Goal: Answer question/provide support

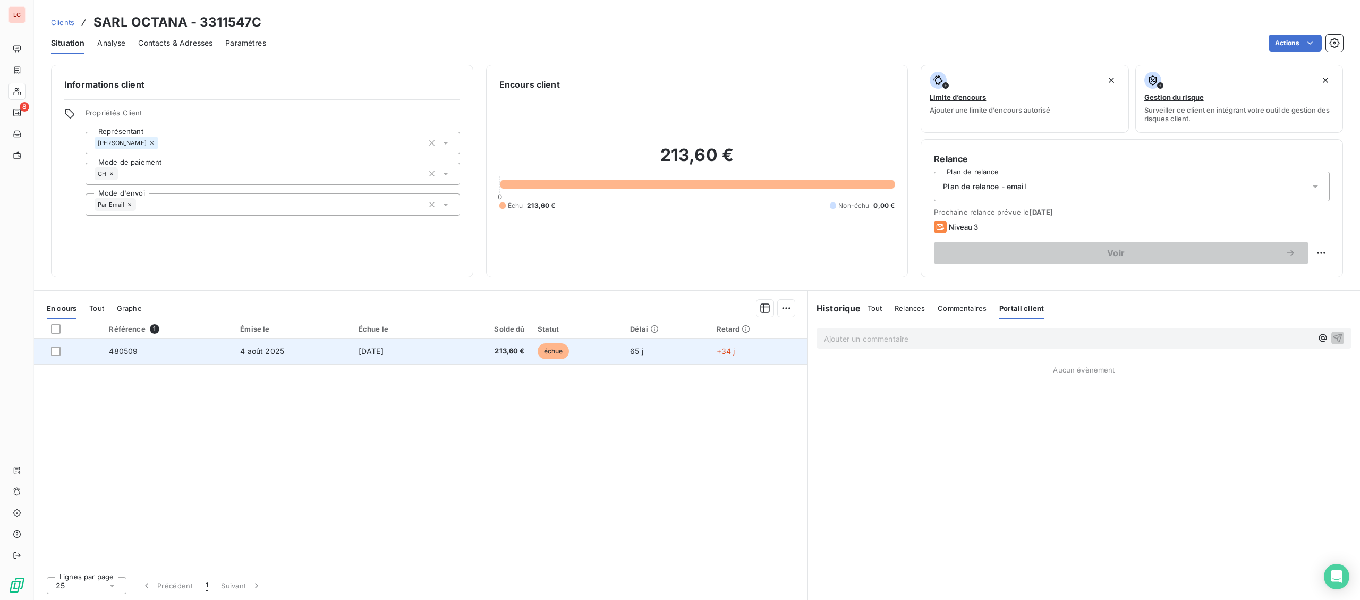
click at [120, 348] on span "480509" at bounding box center [123, 350] width 29 height 9
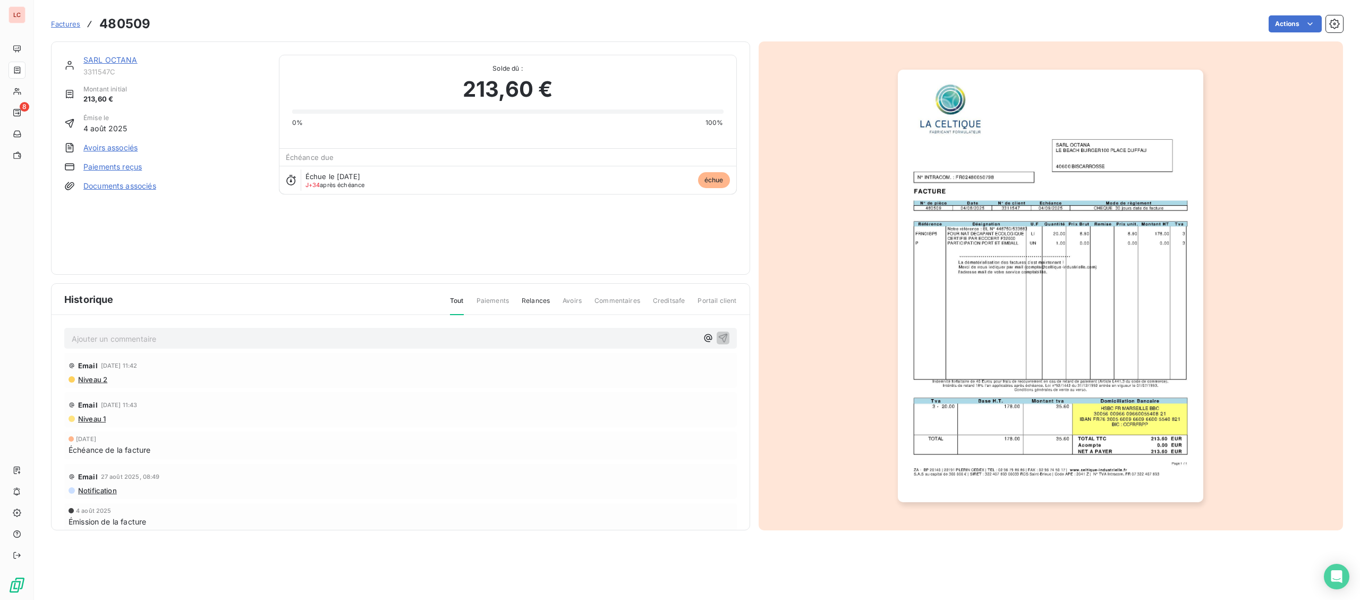
click at [89, 64] on link "SARL OCTANA" at bounding box center [110, 59] width 54 height 9
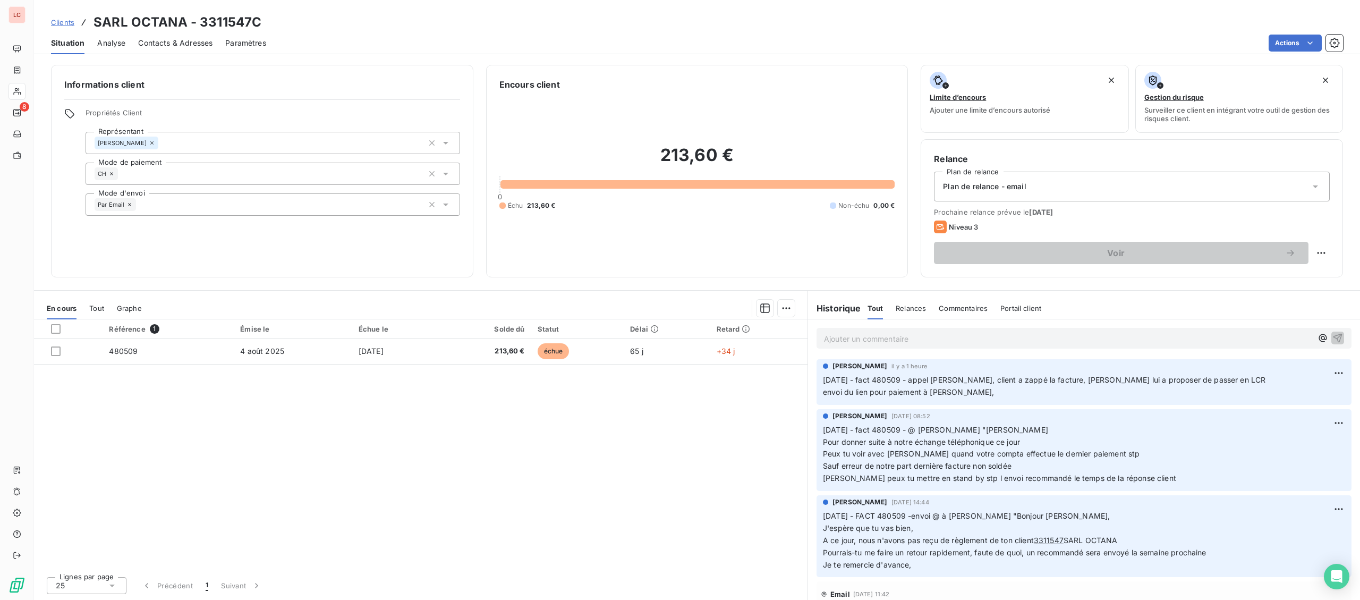
click at [960, 334] on p "Ajouter un commentaire ﻿" at bounding box center [1068, 338] width 488 height 13
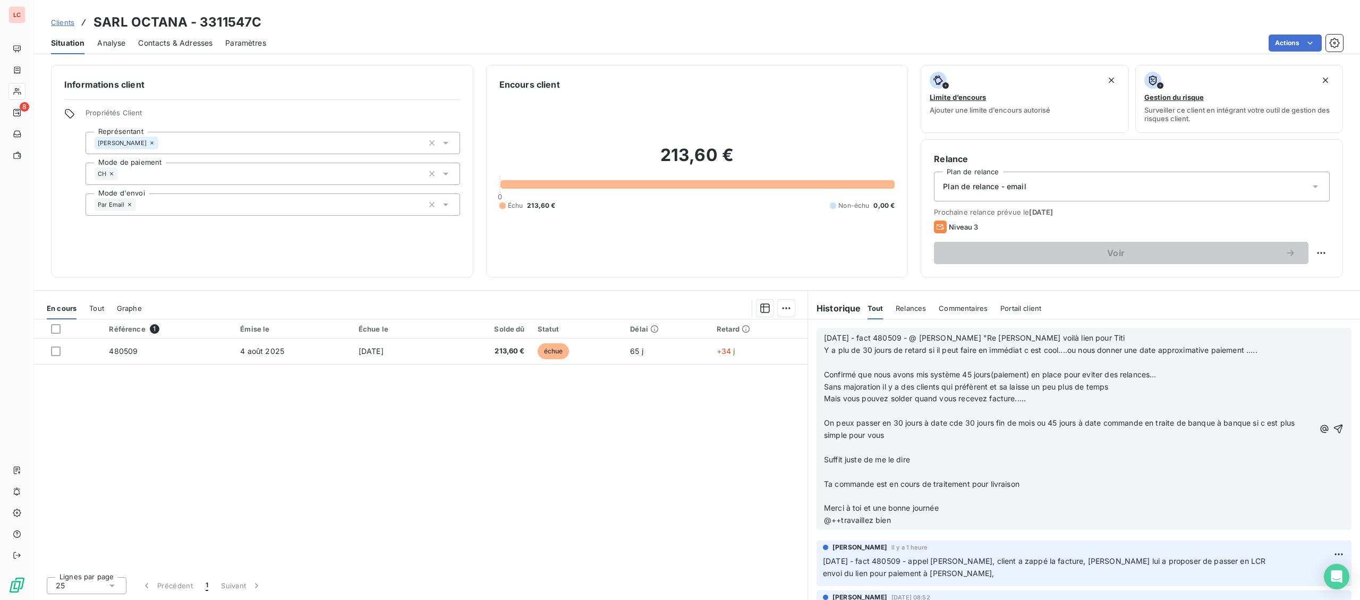
click at [1003, 358] on p "﻿" at bounding box center [1069, 363] width 490 height 12
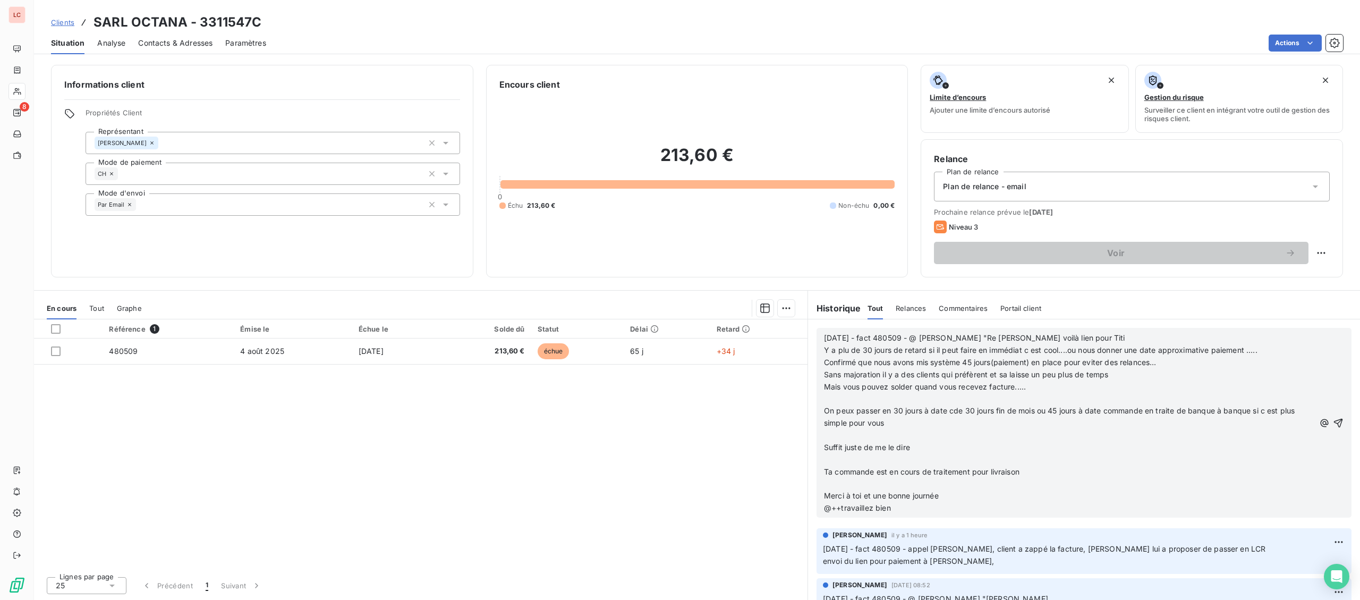
click at [929, 393] on p "Mais vous pouvez solder quand vous recevez facture....." at bounding box center [1069, 387] width 490 height 12
click at [925, 400] on p "﻿" at bounding box center [1069, 399] width 490 height 12
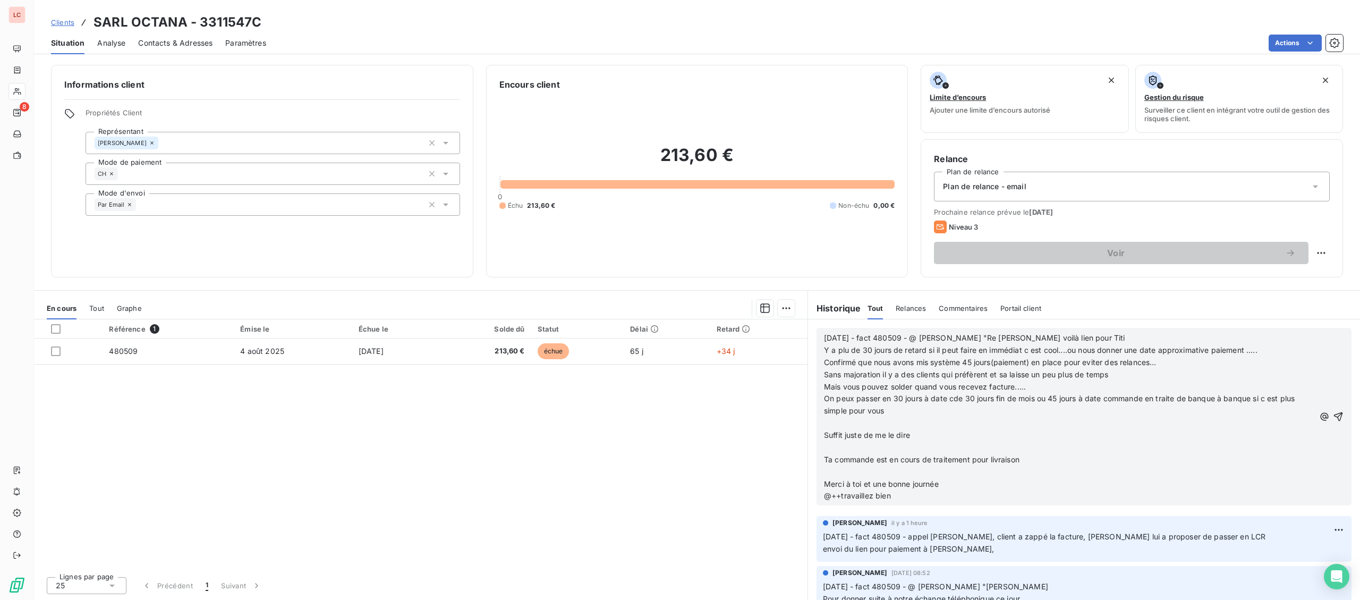
click at [918, 419] on p "﻿" at bounding box center [1069, 423] width 490 height 12
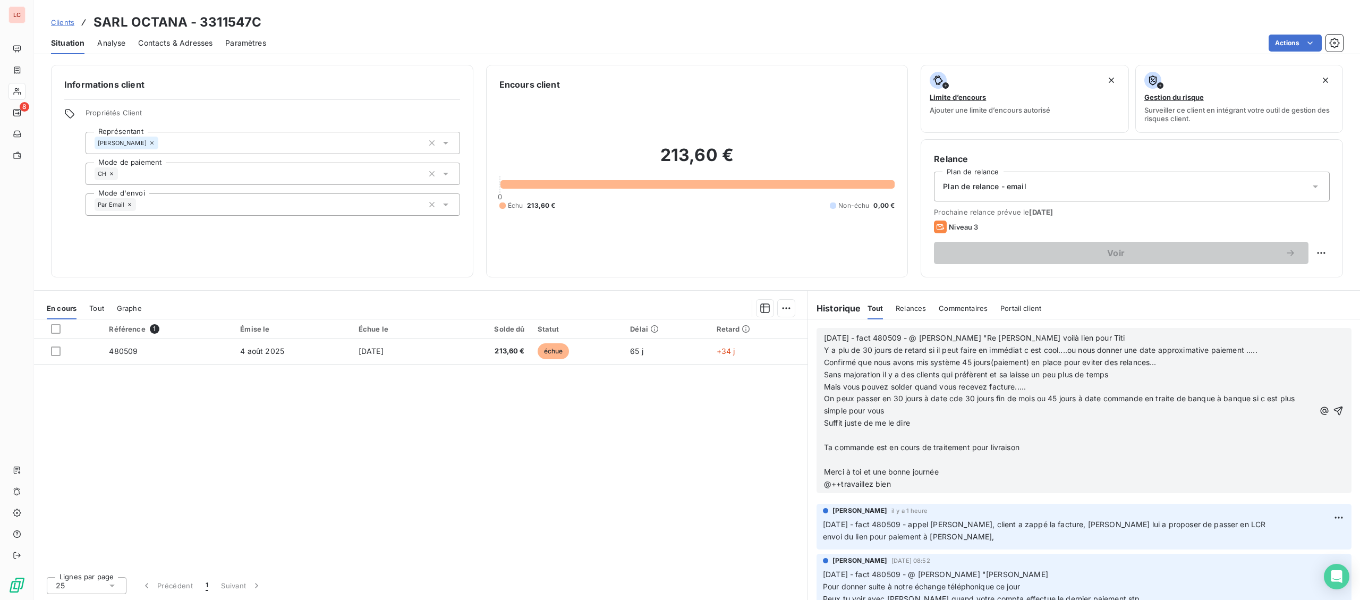
click at [922, 423] on p "Suffit juste de me le dire" at bounding box center [1069, 423] width 490 height 12
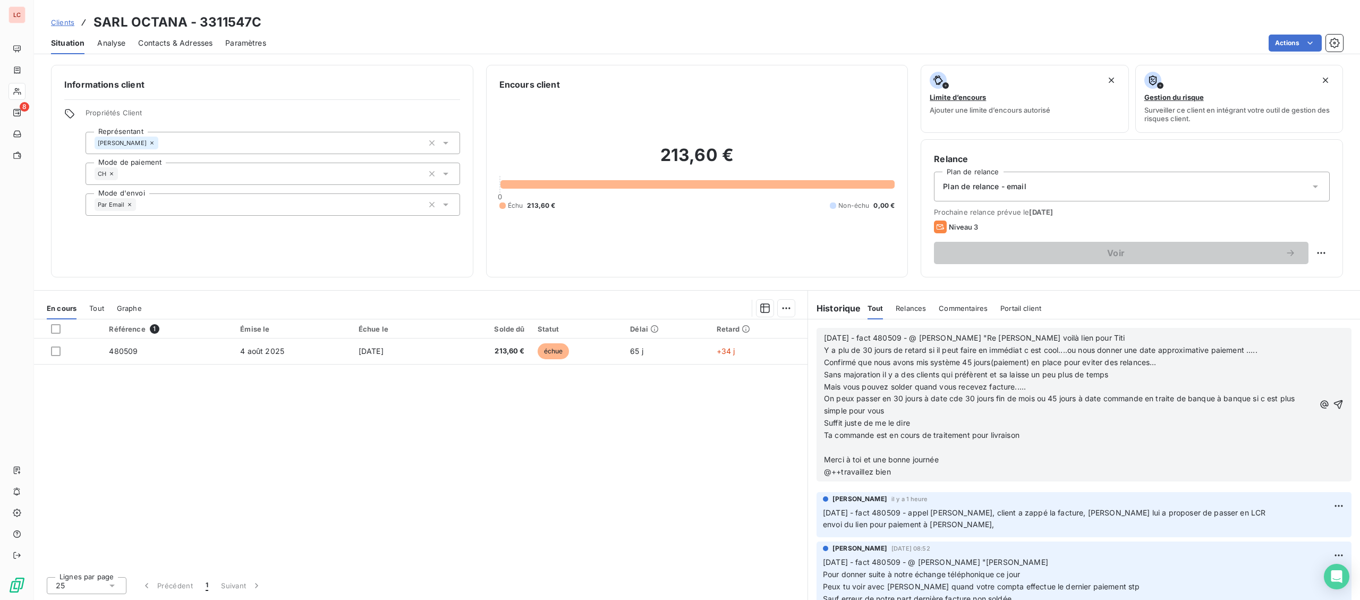
click at [955, 449] on p "﻿" at bounding box center [1069, 448] width 490 height 12
